Goal: Task Accomplishment & Management: Use online tool/utility

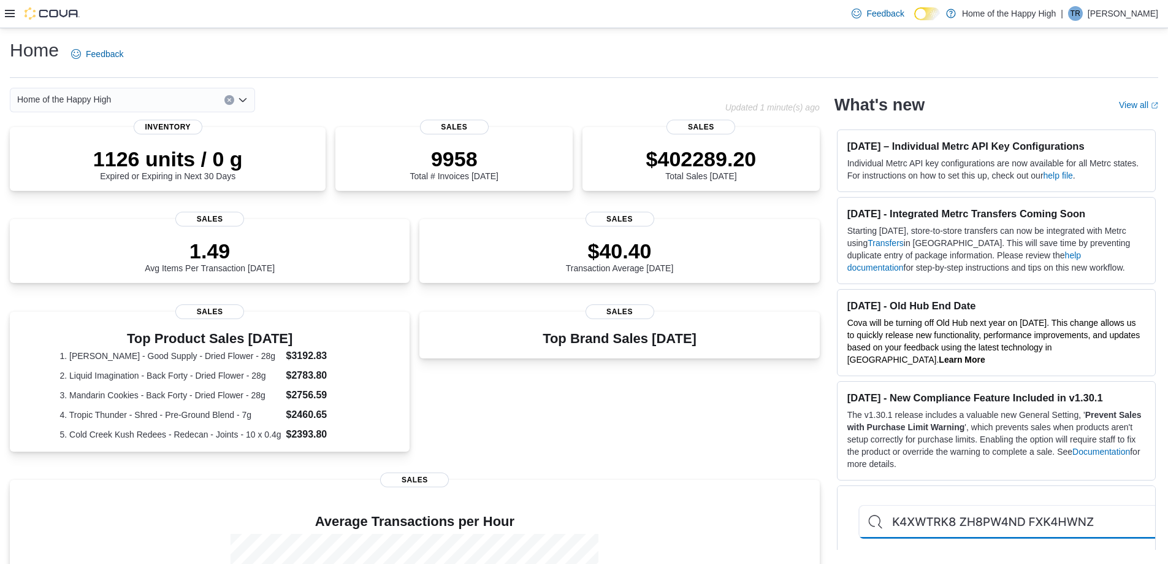
click at [18, 19] on div at bounding box center [42, 13] width 75 height 12
click at [12, 17] on icon at bounding box center [10, 13] width 10 height 7
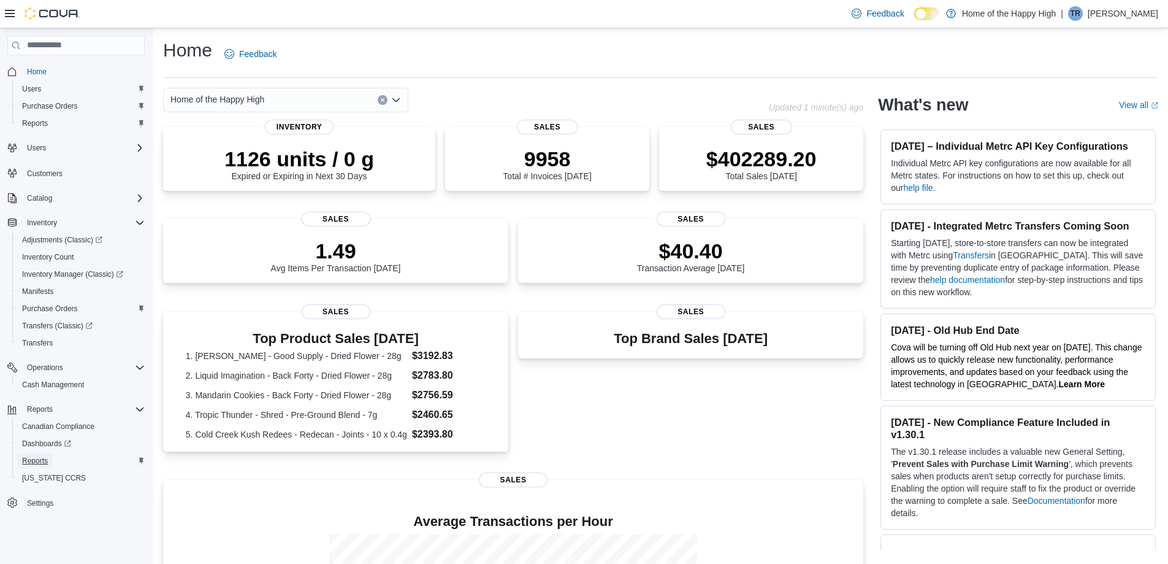
click at [44, 456] on span "Reports" at bounding box center [35, 461] width 26 height 10
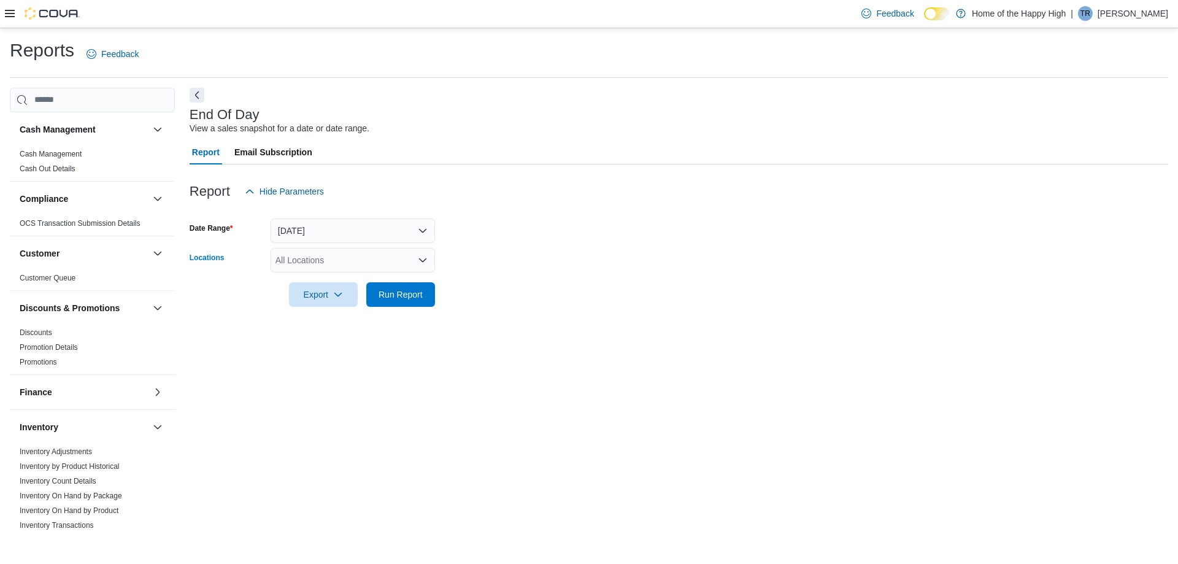
click at [319, 260] on div "All Locations" at bounding box center [352, 260] width 164 height 25
type input "***"
click at [339, 265] on div "***" at bounding box center [352, 260] width 164 height 25
click at [376, 288] on button "North Bay - Thibeault Terrace - Fire & Flower" at bounding box center [352, 281] width 164 height 18
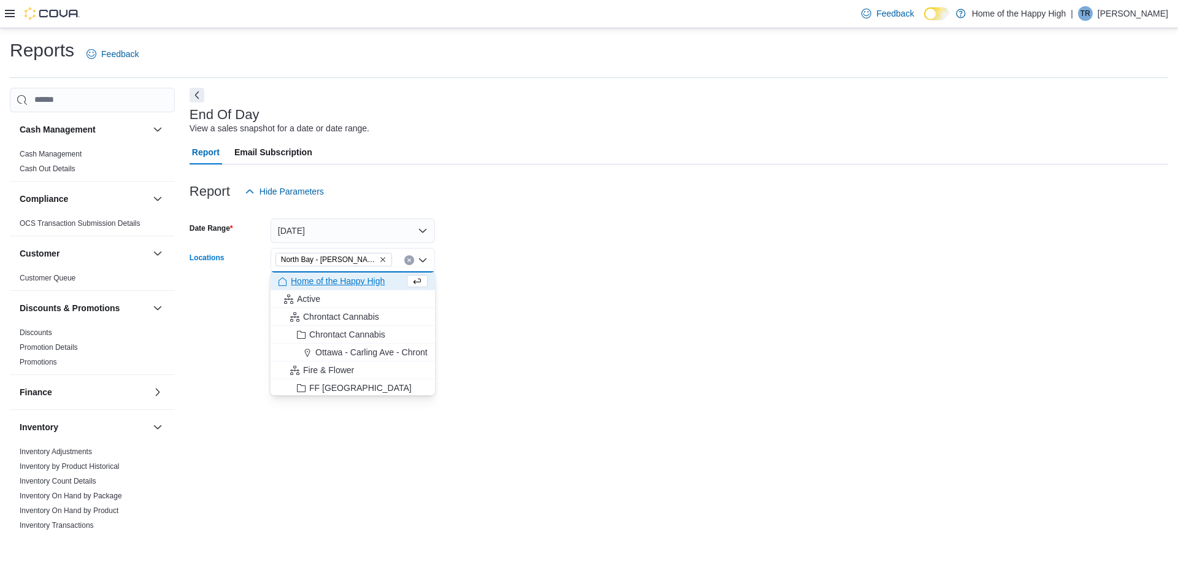
click at [532, 293] on form "Date Range Today Locations North Bay - Thibeault Terrace - Fire & Flower Combo …" at bounding box center [679, 255] width 978 height 103
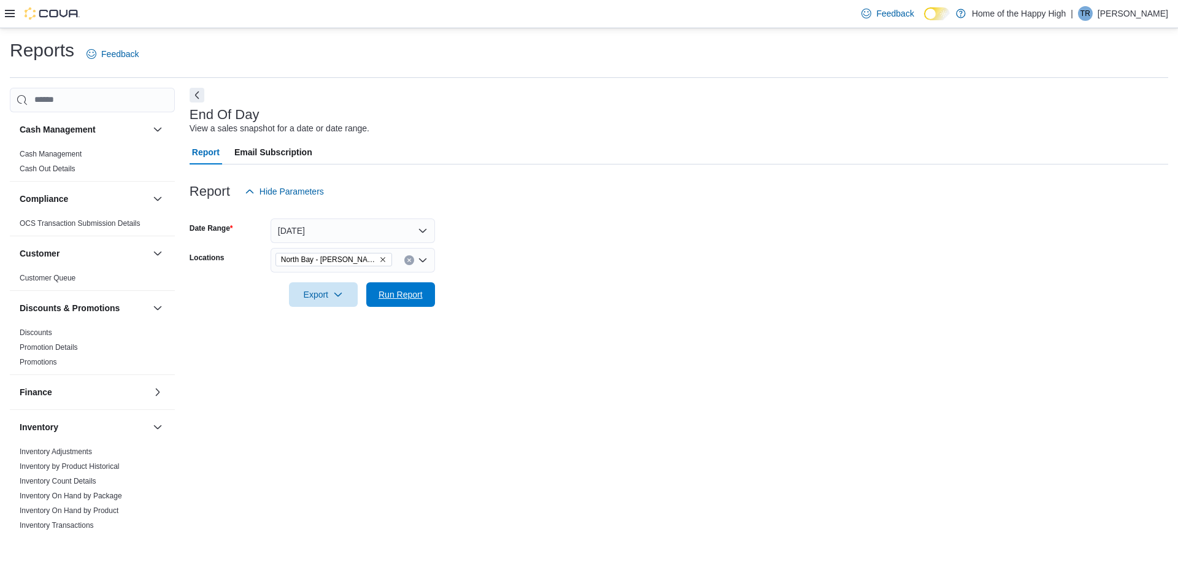
click at [432, 289] on button "Run Report" at bounding box center [400, 294] width 69 height 25
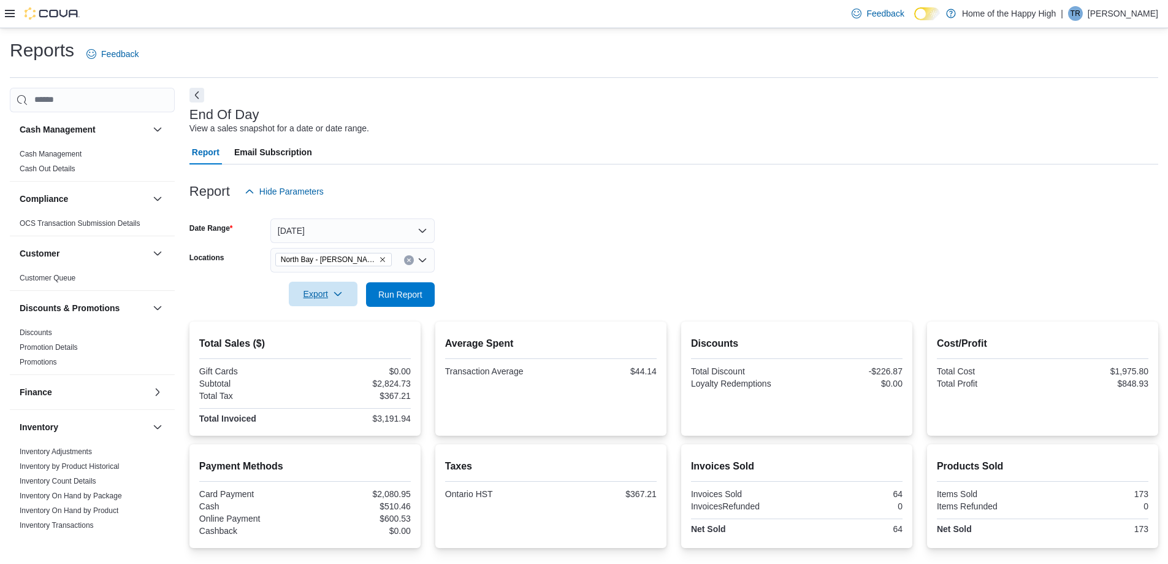
click at [340, 290] on icon "button" at bounding box center [338, 294] width 10 height 10
click at [353, 339] on span "Export to Pdf" at bounding box center [324, 344] width 55 height 10
